Goal: Check status: Check status

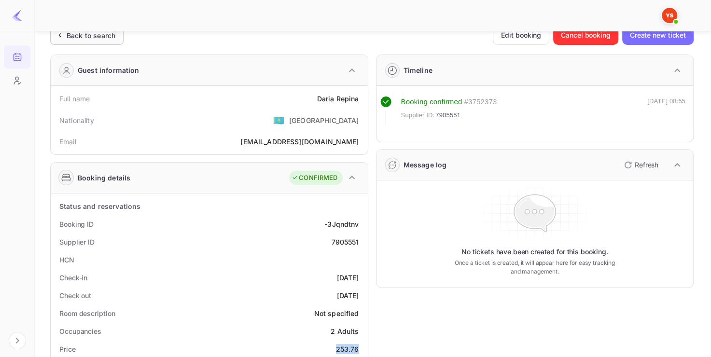
scroll to position [15, 0]
click at [89, 36] on div "Back to search" at bounding box center [91, 35] width 49 height 10
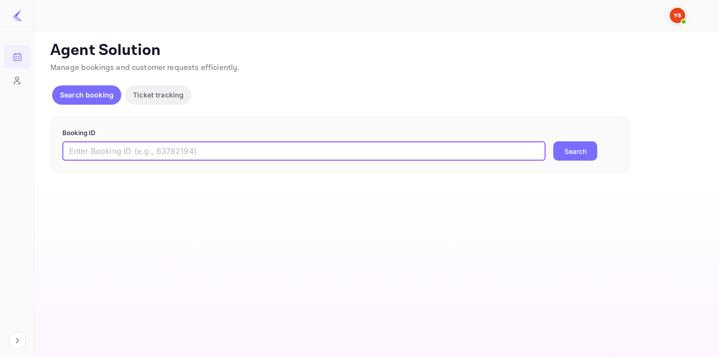
click at [166, 158] on input "text" at bounding box center [303, 150] width 483 height 19
paste input "9319212"
type input "9319212"
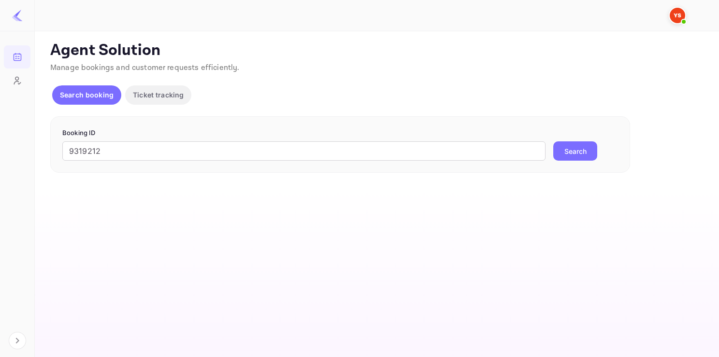
click at [591, 154] on button "Search" at bounding box center [575, 150] width 44 height 19
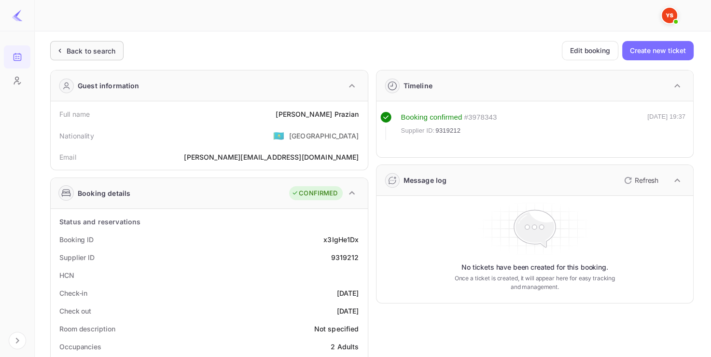
click at [97, 58] on div "Back to search" at bounding box center [86, 50] width 73 height 19
